Goal: Task Accomplishment & Management: Use online tool/utility

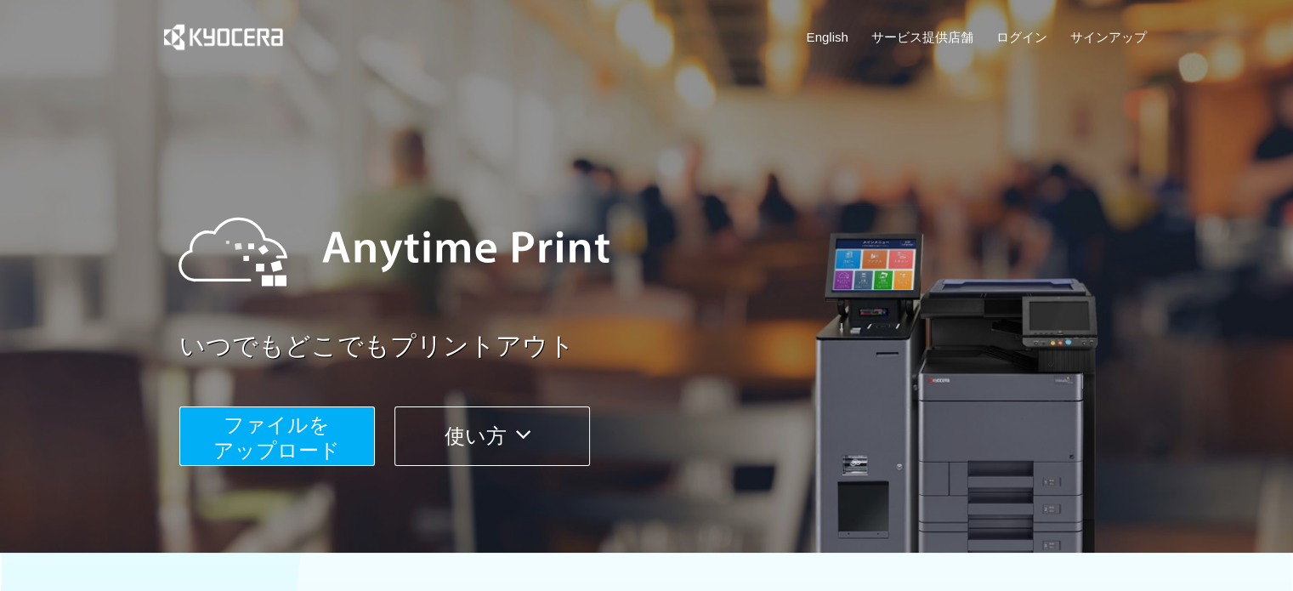
click at [292, 435] on span "ファイルを ​​アップロード" at bounding box center [276, 437] width 127 height 48
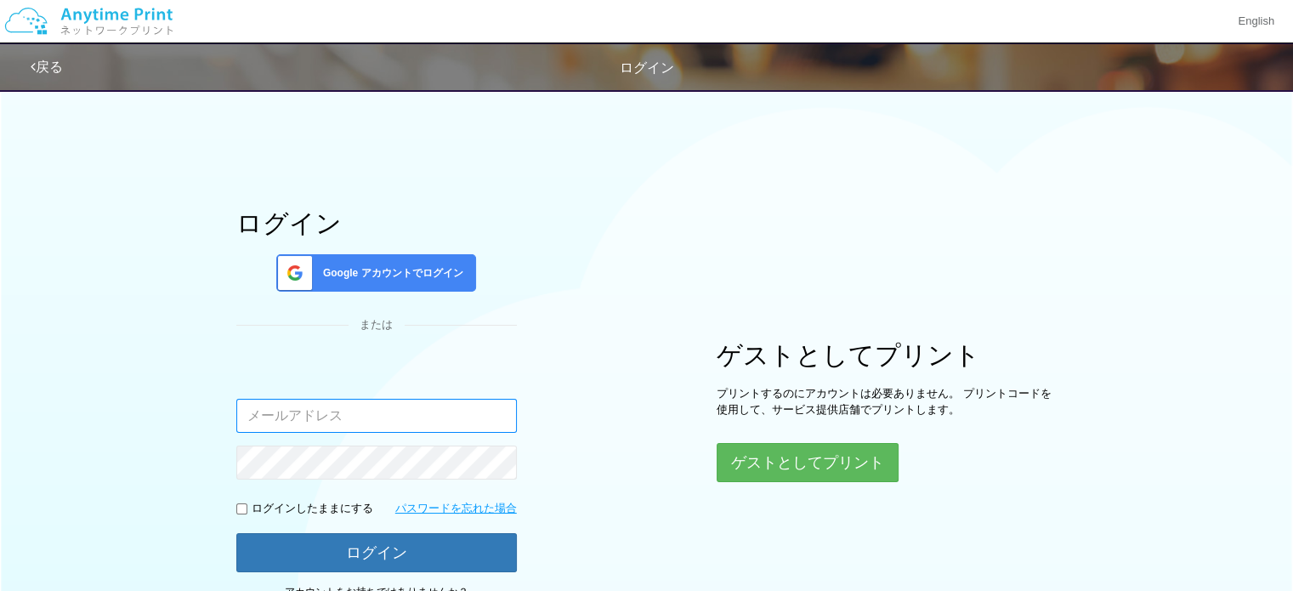
type input "[EMAIL_ADDRESS][DOMAIN_NAME]"
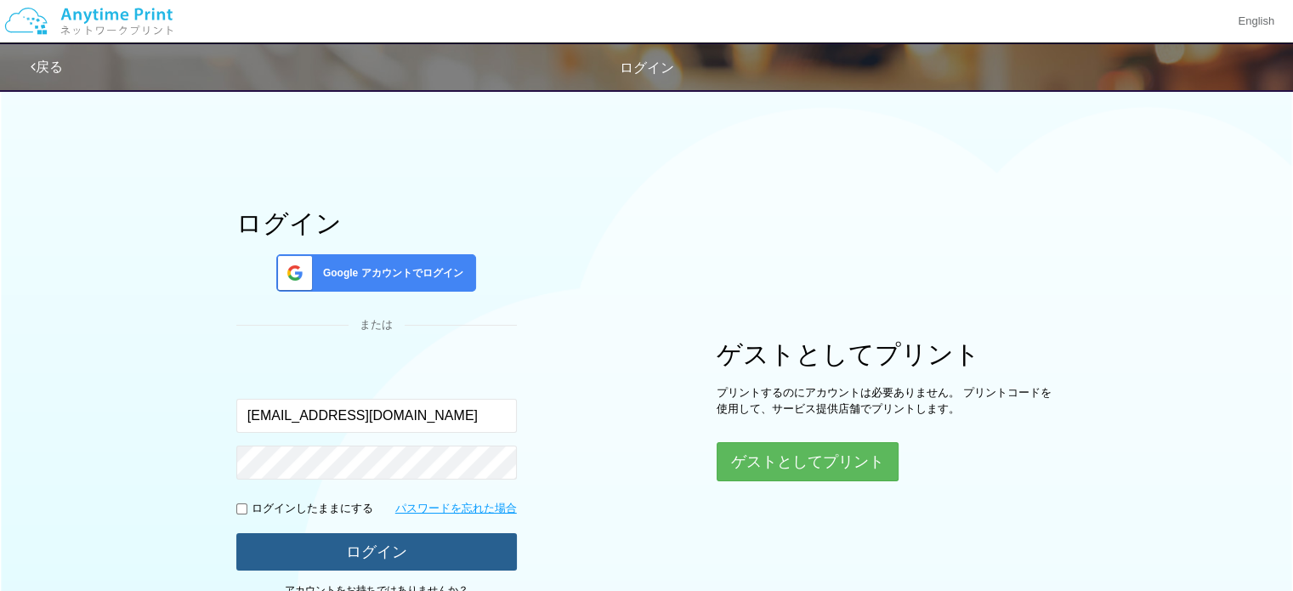
click at [330, 558] on button "ログイン" at bounding box center [376, 551] width 280 height 37
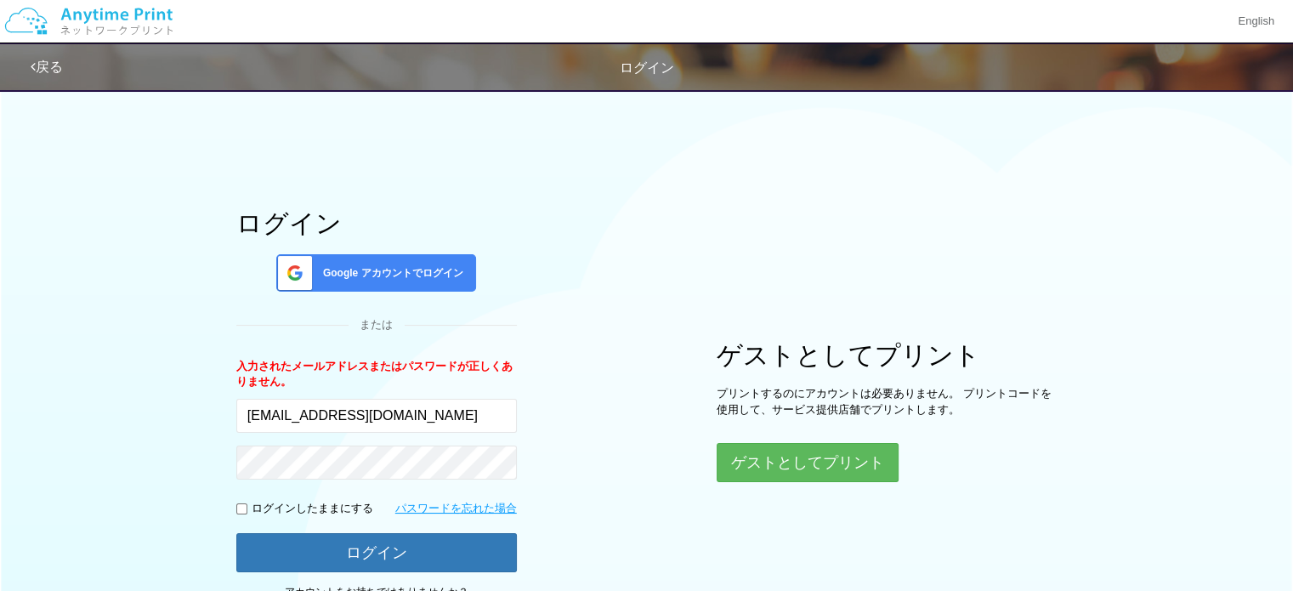
click at [407, 273] on span "Google アカウントでログイン" at bounding box center [389, 273] width 147 height 14
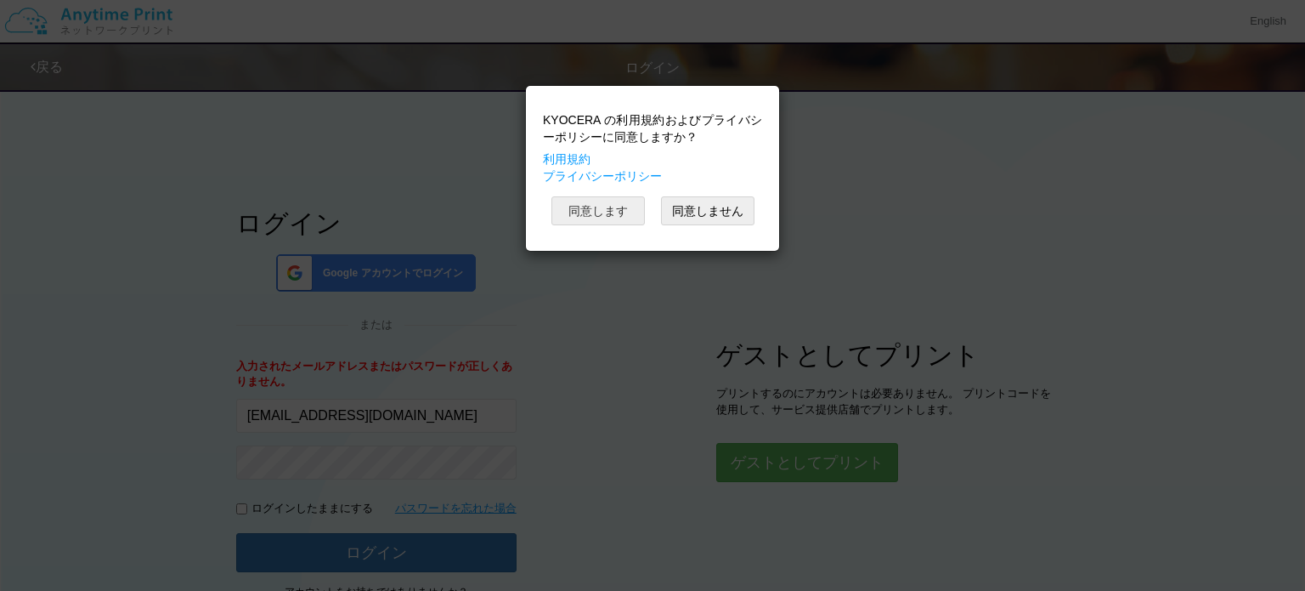
click at [620, 215] on button "同意します" at bounding box center [598, 210] width 93 height 29
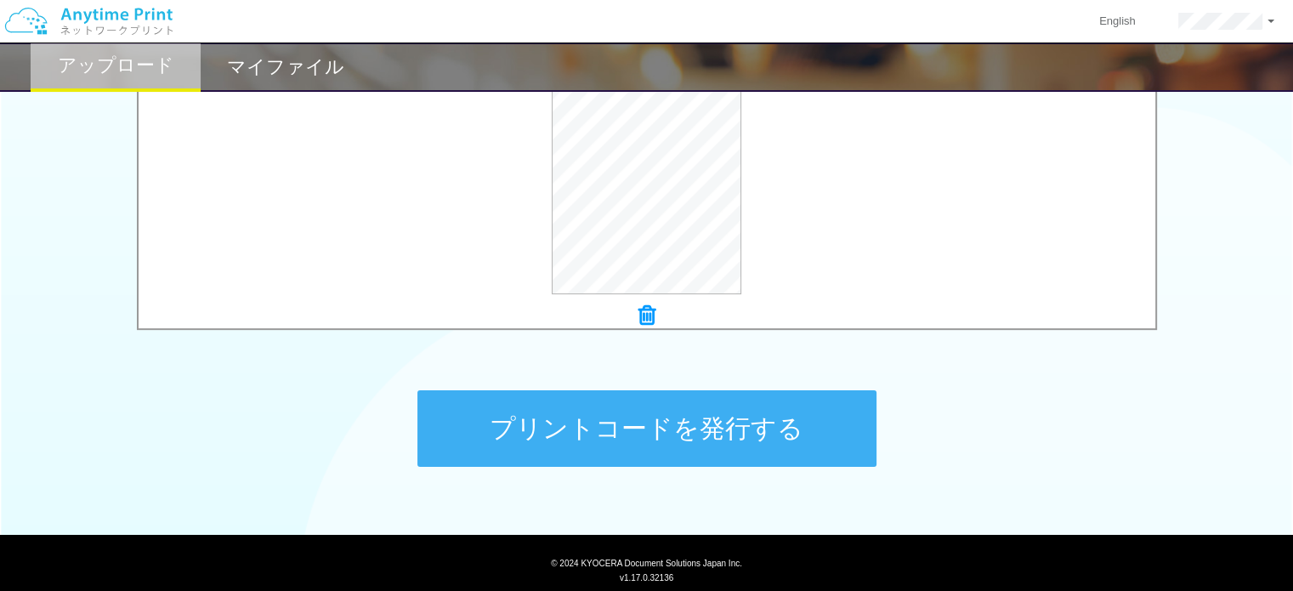
scroll to position [701, 0]
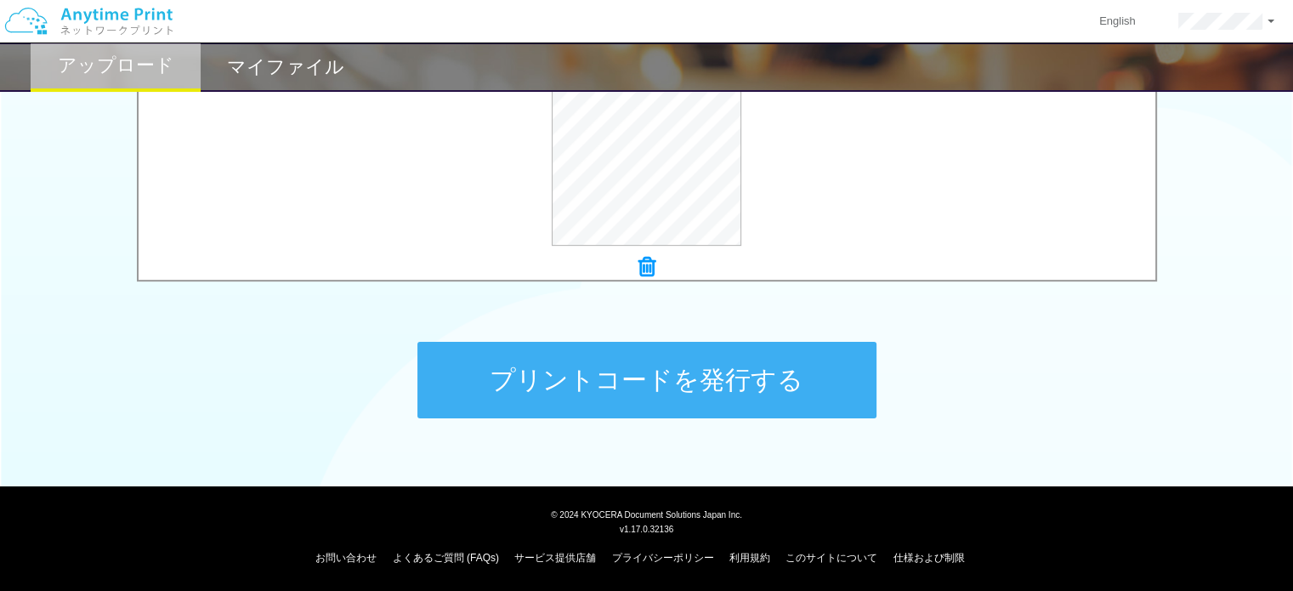
click at [645, 387] on button "プリントコードを発行する" at bounding box center [646, 380] width 459 height 76
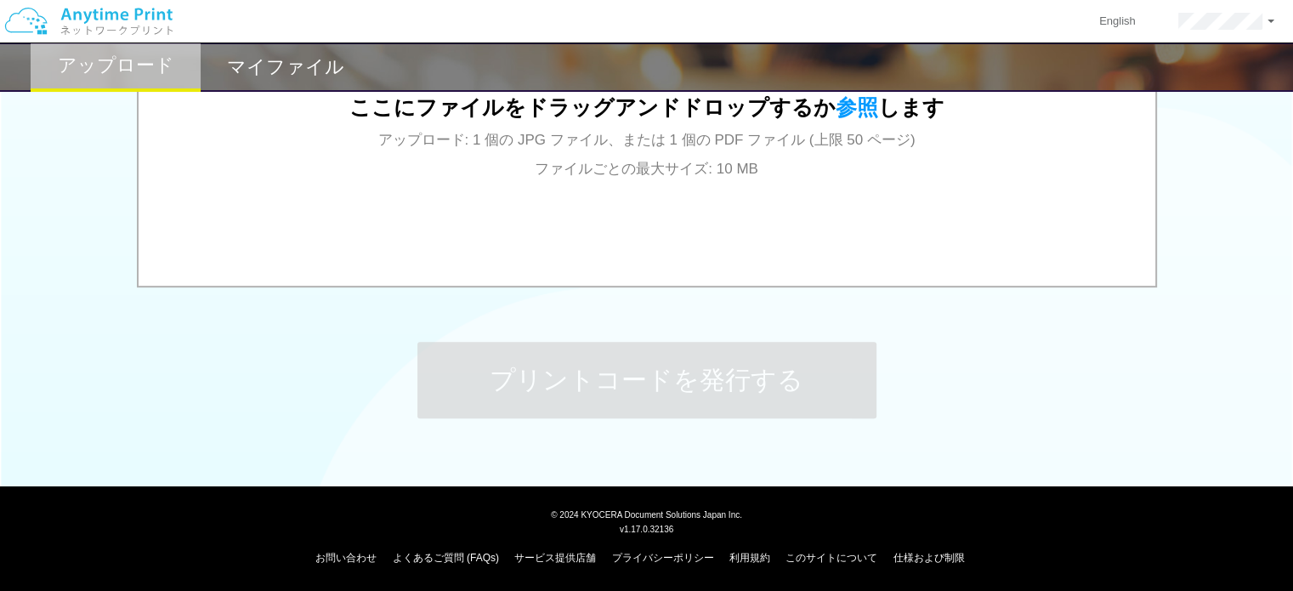
scroll to position [0, 0]
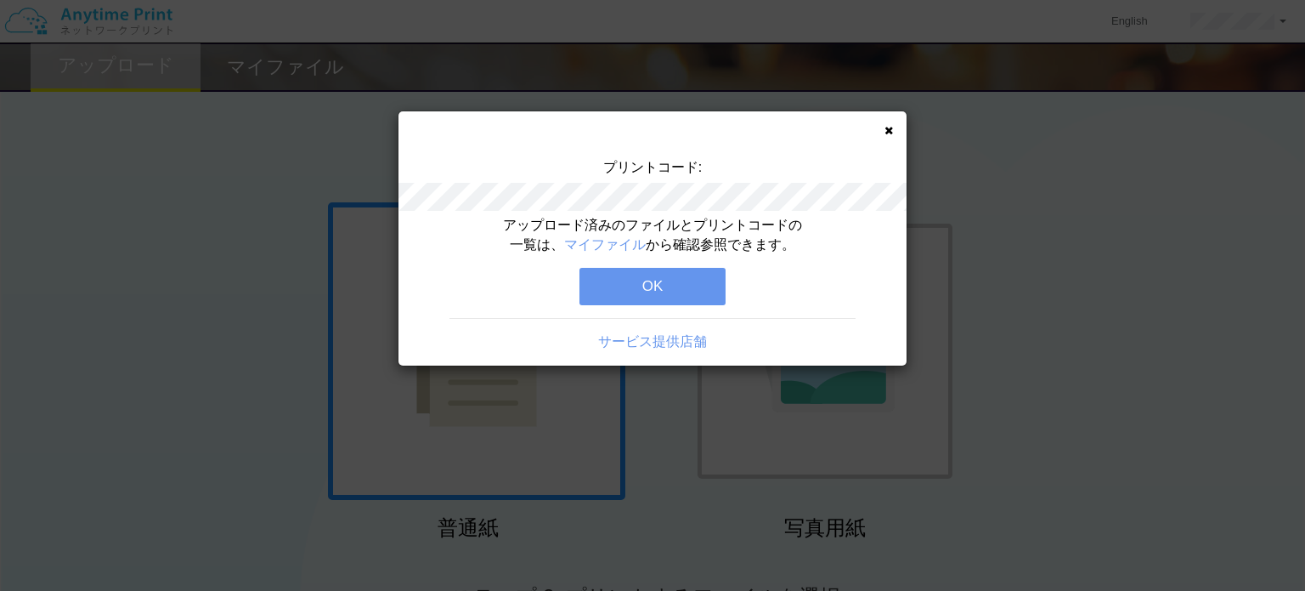
click at [891, 127] on icon at bounding box center [889, 130] width 8 height 11
